Goal: Unclear

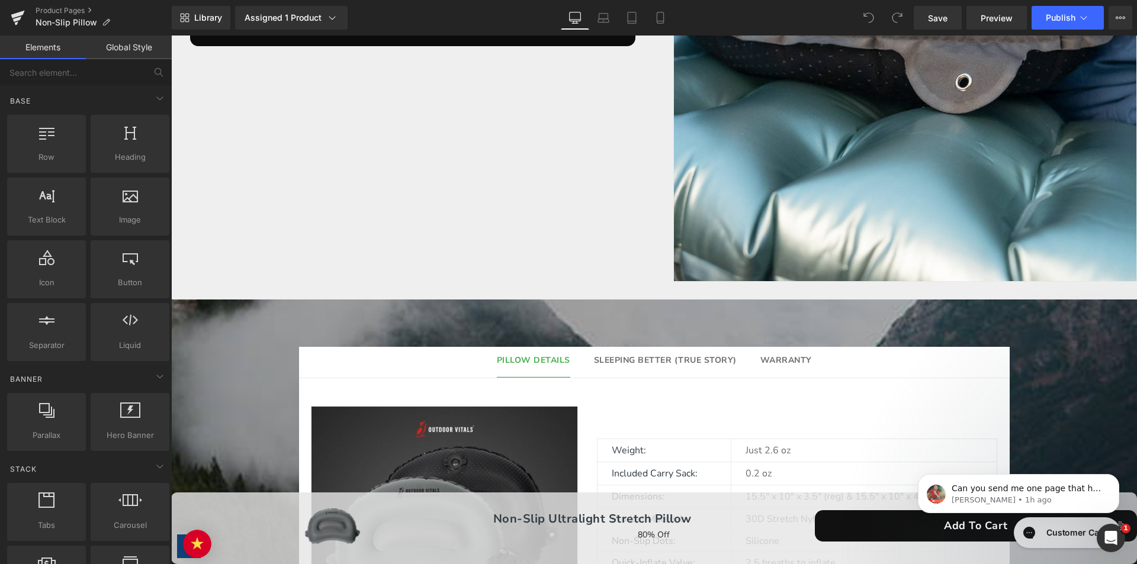
scroll to position [474, 0]
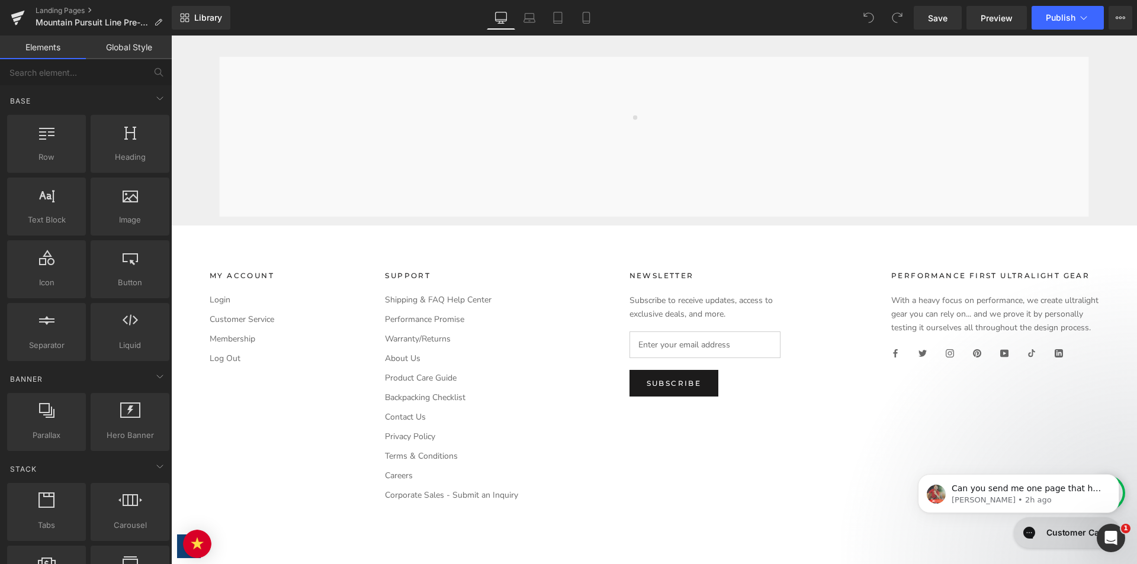
scroll to position [4939, 0]
